Goal: Check status: Check status

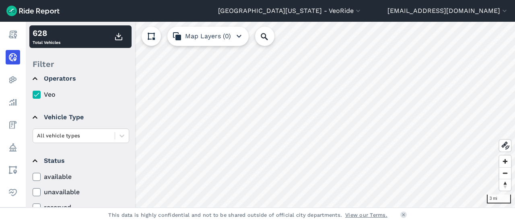
scroll to position [27, 0]
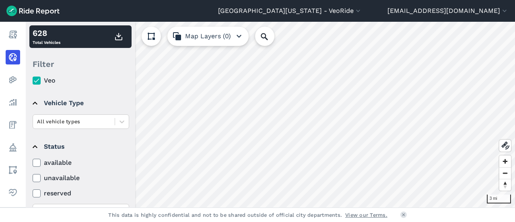
click at [38, 163] on icon at bounding box center [36, 163] width 7 height 8
click at [33, 163] on input "available" at bounding box center [33, 160] width 0 height 5
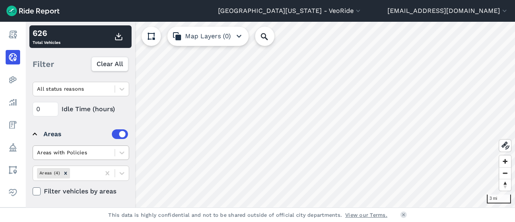
scroll to position [149, 0]
click at [107, 171] on icon at bounding box center [107, 173] width 4 height 4
click at [121, 170] on icon at bounding box center [122, 173] width 8 height 8
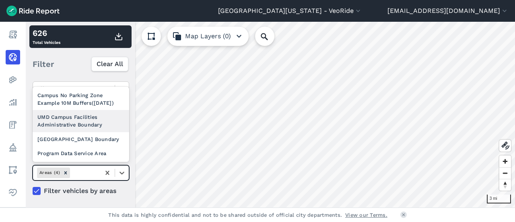
click at [86, 119] on div "UMD Campus Facilities Administrative Boundary" at bounding box center [81, 121] width 97 height 22
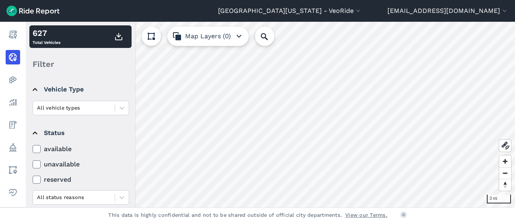
click at [52, 149] on label "available" at bounding box center [81, 149] width 97 height 10
click at [33, 149] on input "available" at bounding box center [33, 146] width 0 height 5
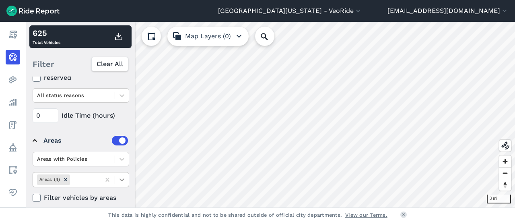
scroll to position [149, 0]
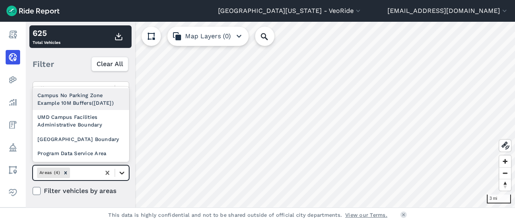
click at [118, 173] on div at bounding box center [122, 173] width 14 height 14
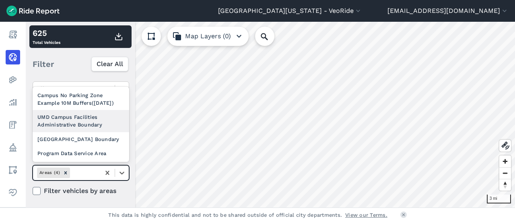
click at [78, 113] on div "UMD Campus Facilities Administrative Boundary" at bounding box center [81, 121] width 97 height 22
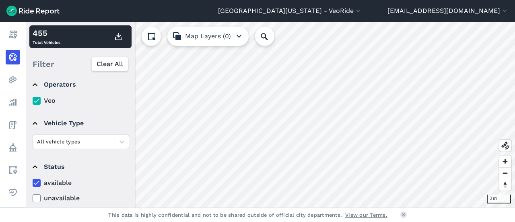
scroll to position [0, 0]
